Goal: Task Accomplishment & Management: Use online tool/utility

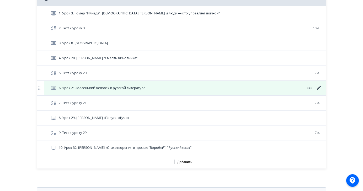
scroll to position [143, 0]
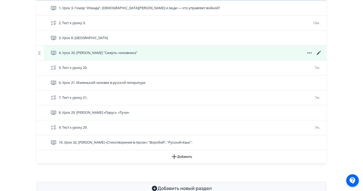
click at [319, 54] on icon at bounding box center [319, 53] width 6 height 6
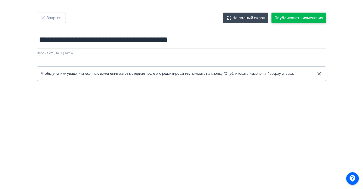
click at [310, 17] on button "Опубликовать изменения" at bounding box center [299, 18] width 55 height 11
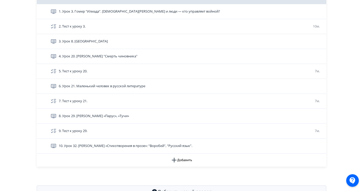
scroll to position [142, 0]
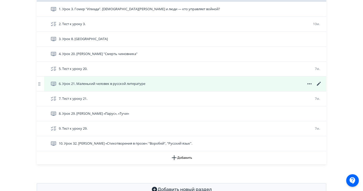
click at [319, 85] on icon at bounding box center [319, 84] width 4 height 4
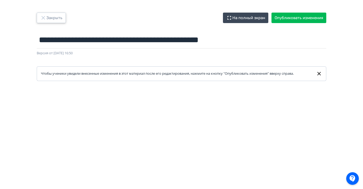
click at [45, 18] on icon "button" at bounding box center [43, 18] width 6 height 6
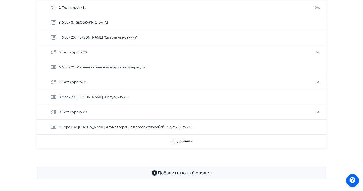
scroll to position [160, 0]
